Goal: Check status: Check status

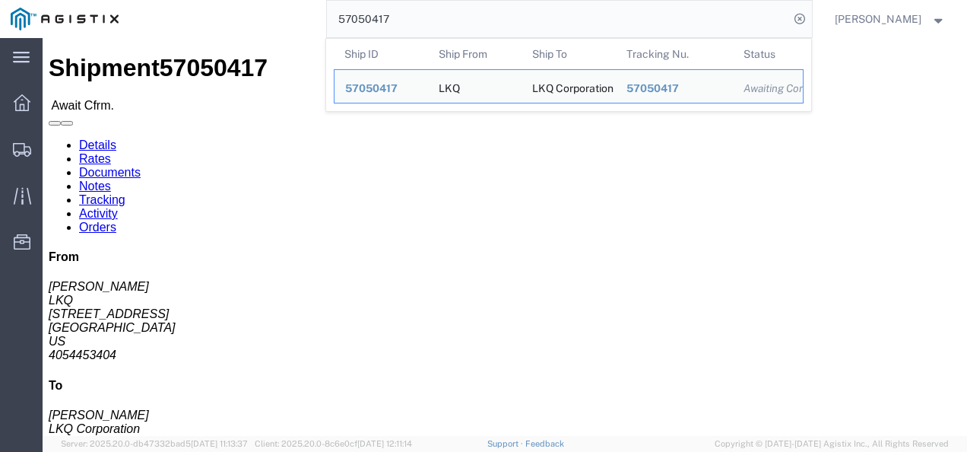
click at [420, 27] on input "57050417" at bounding box center [558, 19] width 462 height 36
paste input "35902"
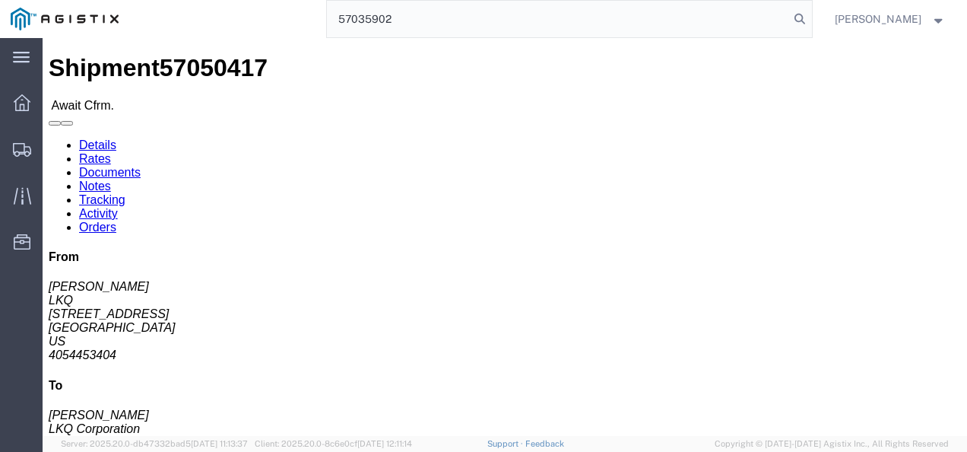
type input "57035902"
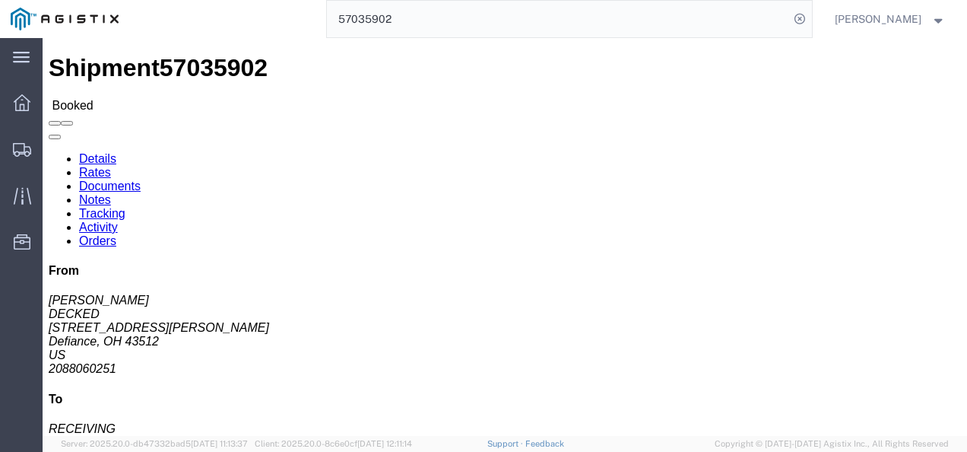
click div "Shipment Detail Ship From DECKED ([PERSON_NAME]) [STREET_ADDRESS][PERSON_NAME] …"
click div "Ship From DECKED ([PERSON_NAME]) [STREET_ADDRESS][PERSON_NAME] 2088060251 [EMAI…"
click h4 "Routing & Vehicle Information"
click link "Notes"
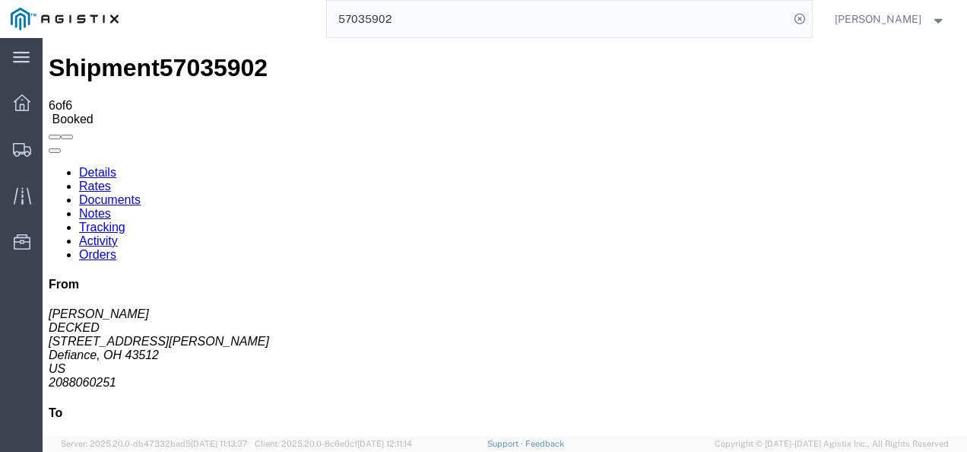
click at [100, 166] on link "Details" at bounding box center [97, 172] width 37 height 13
click h4 "Routing & Vehicle Information"
click span "57035902"
copy span "57035902"
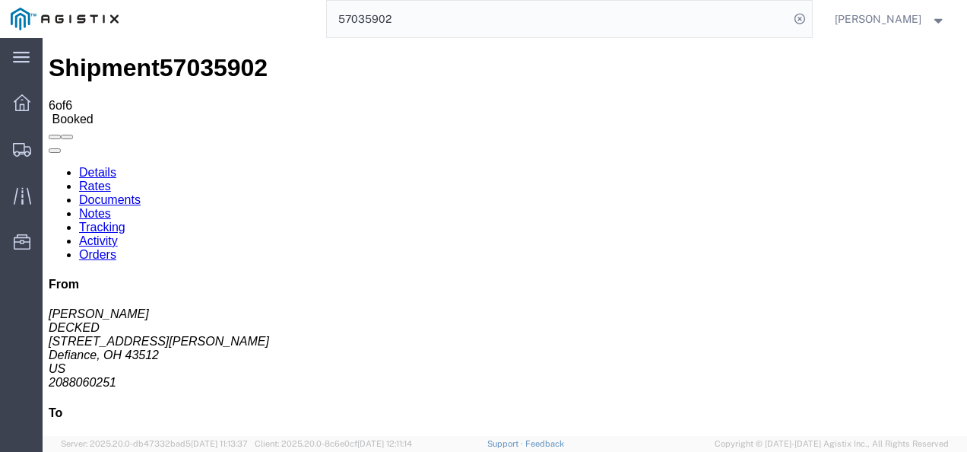
click h4 "Routing & Vehicle Information"
click div "Ship From DECKED ([PERSON_NAME]) [STREET_ADDRESS][PERSON_NAME] 2088060251 [EMAI…"
click div "Shipment Detail Ship From DECKED ([PERSON_NAME]) [STREET_ADDRESS][PERSON_NAME] …"
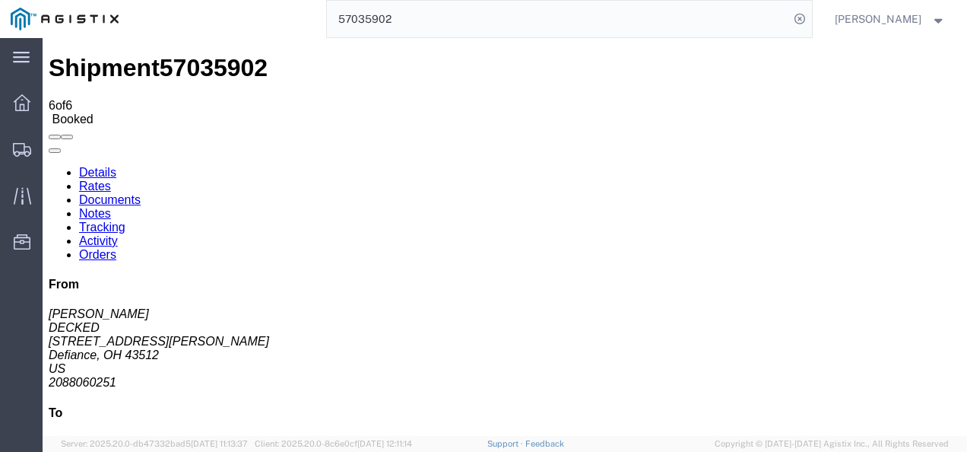
drag, startPoint x: 465, startPoint y: 265, endPoint x: 426, endPoint y: 371, distance: 112.8
click div "Package Information Total shipment is made up of 31 packages containing 31 piec…"
drag, startPoint x: 522, startPoint y: 268, endPoint x: 520, endPoint y: 354, distance: 85.9
click h4 "Routing & Vehicle Information"
